Goal: Task Accomplishment & Management: Manage account settings

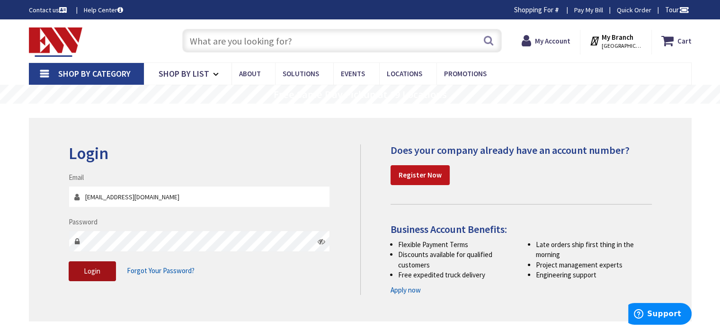
click at [97, 274] on span "Login" at bounding box center [92, 271] width 17 height 9
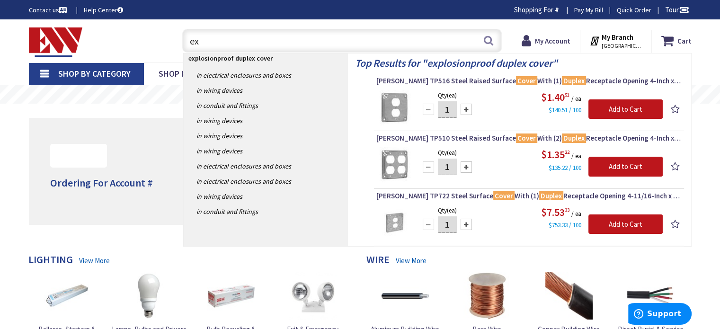
type input "e"
